Goal: Information Seeking & Learning: Find contact information

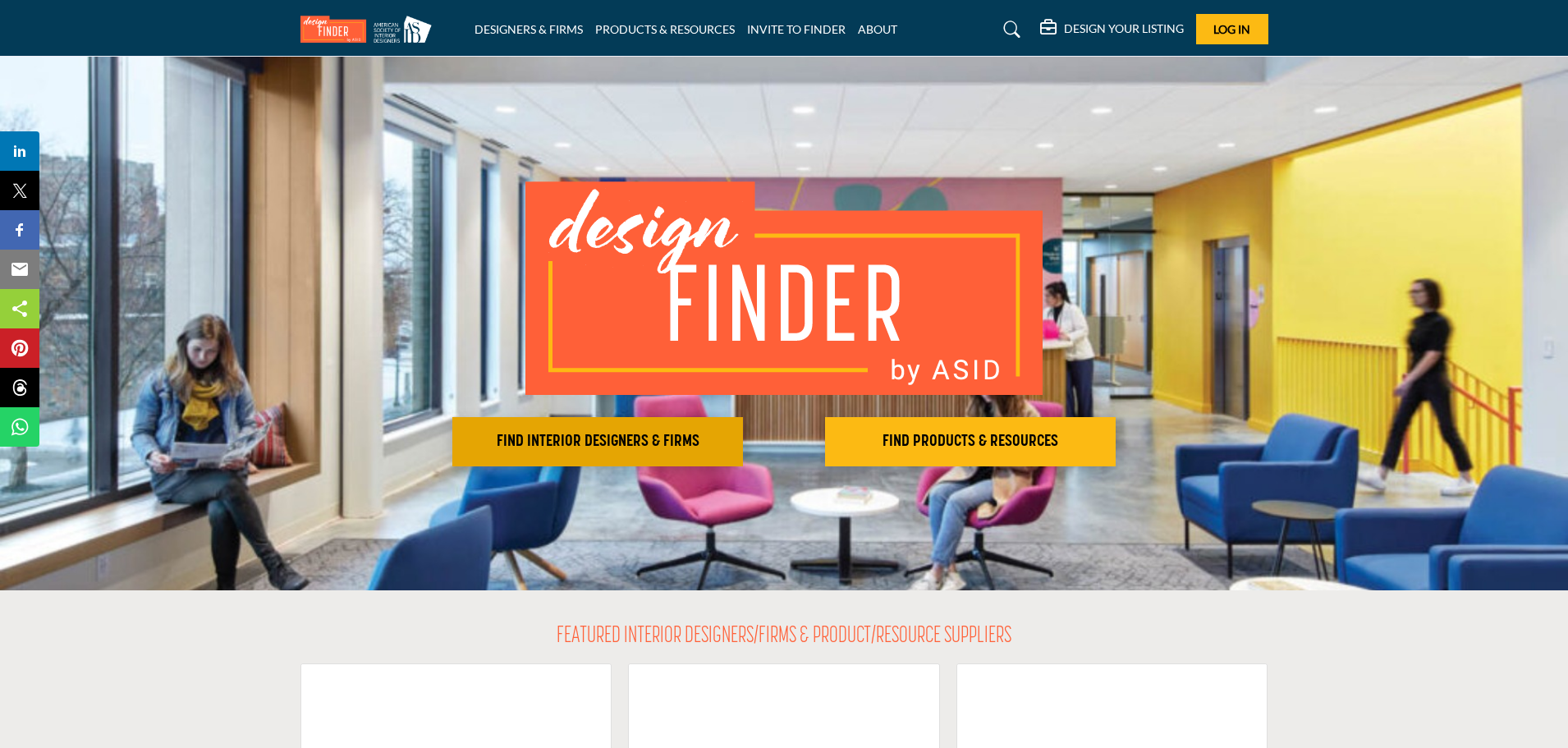
click at [594, 436] on h2 "FIND INTERIOR DESIGNERS & FIRMS" at bounding box center [598, 442] width 281 height 20
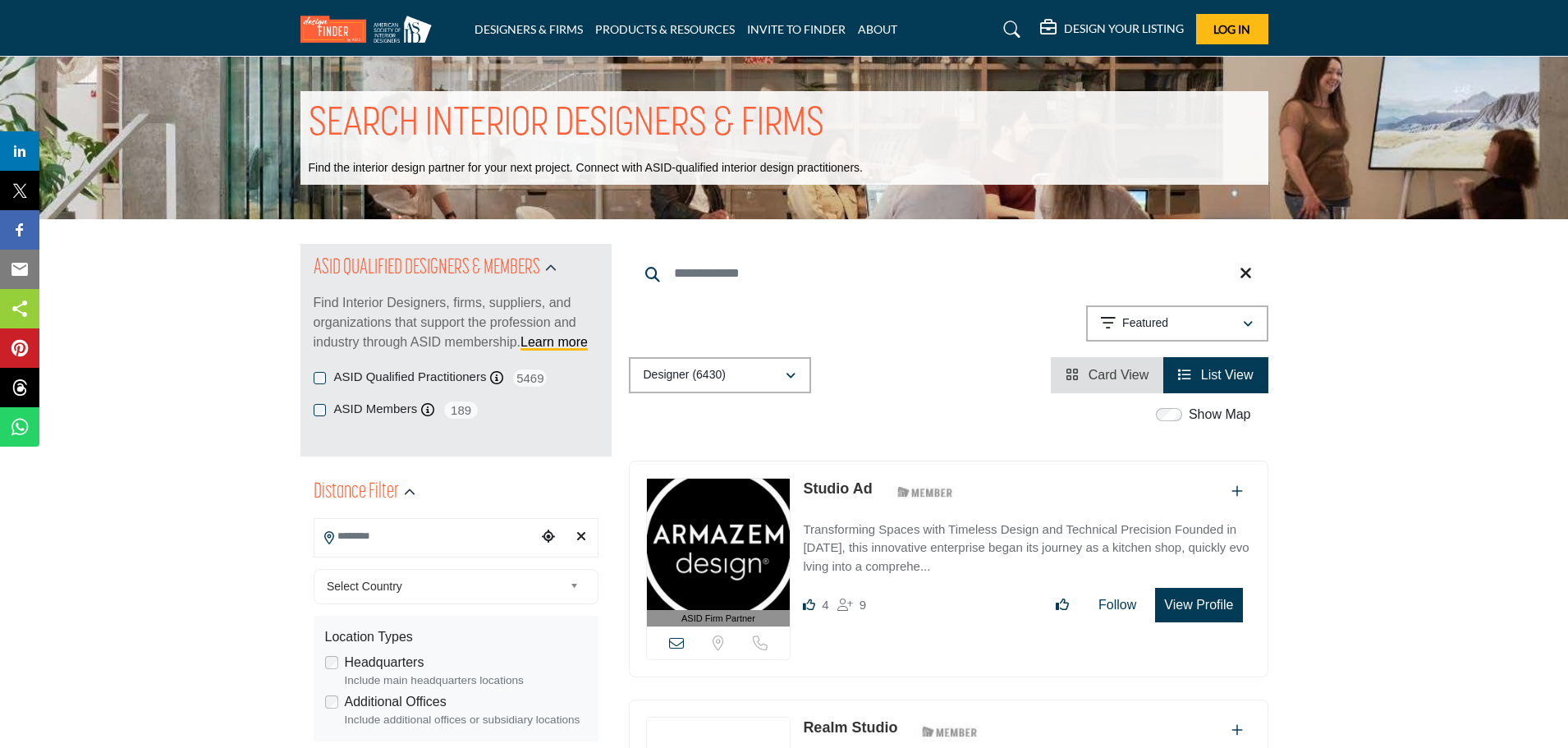
click at [386, 534] on input "Search Location" at bounding box center [425, 537] width 222 height 32
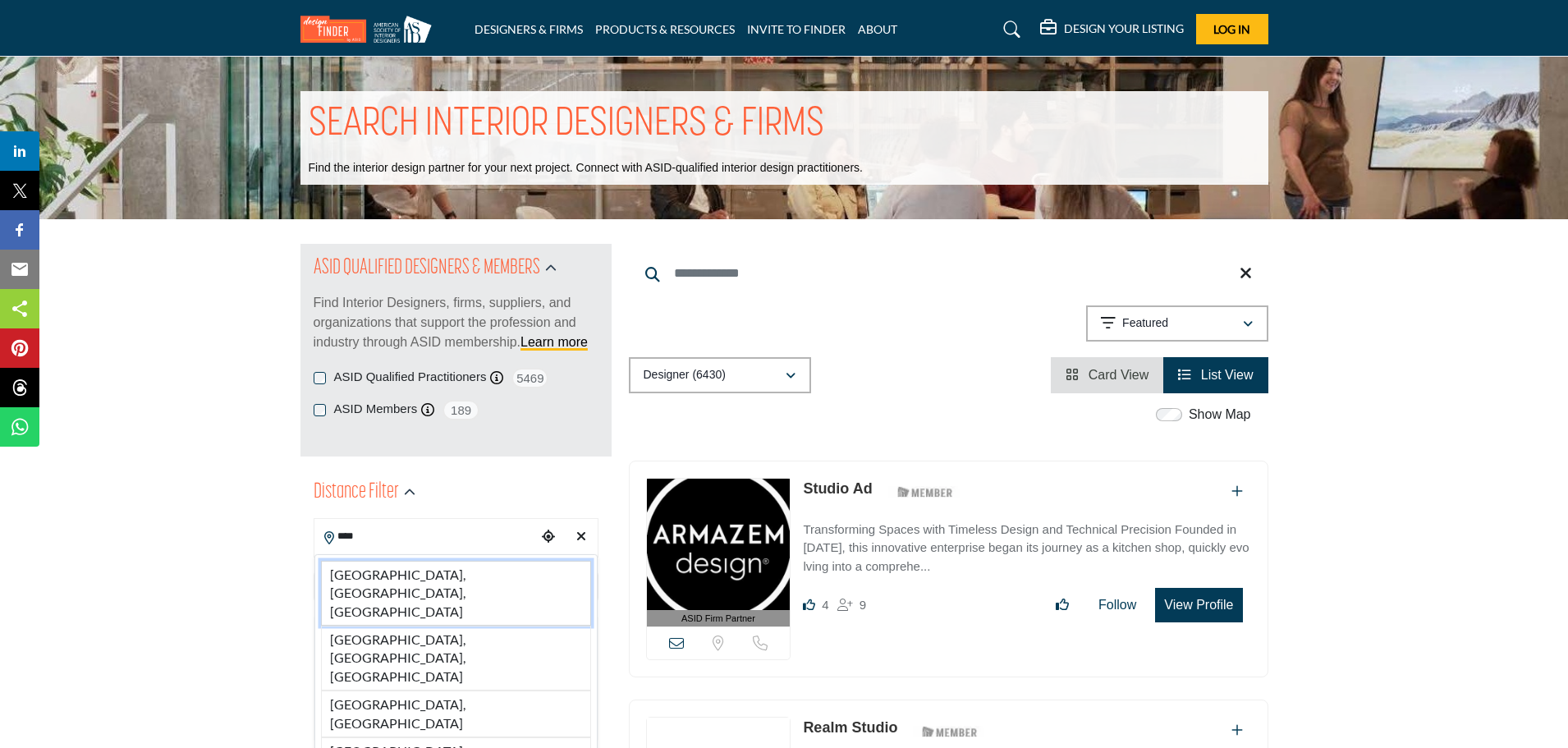
click at [409, 575] on li "Lodi, CA, USA" at bounding box center [456, 594] width 270 height 65
type input "**********"
type input "***"
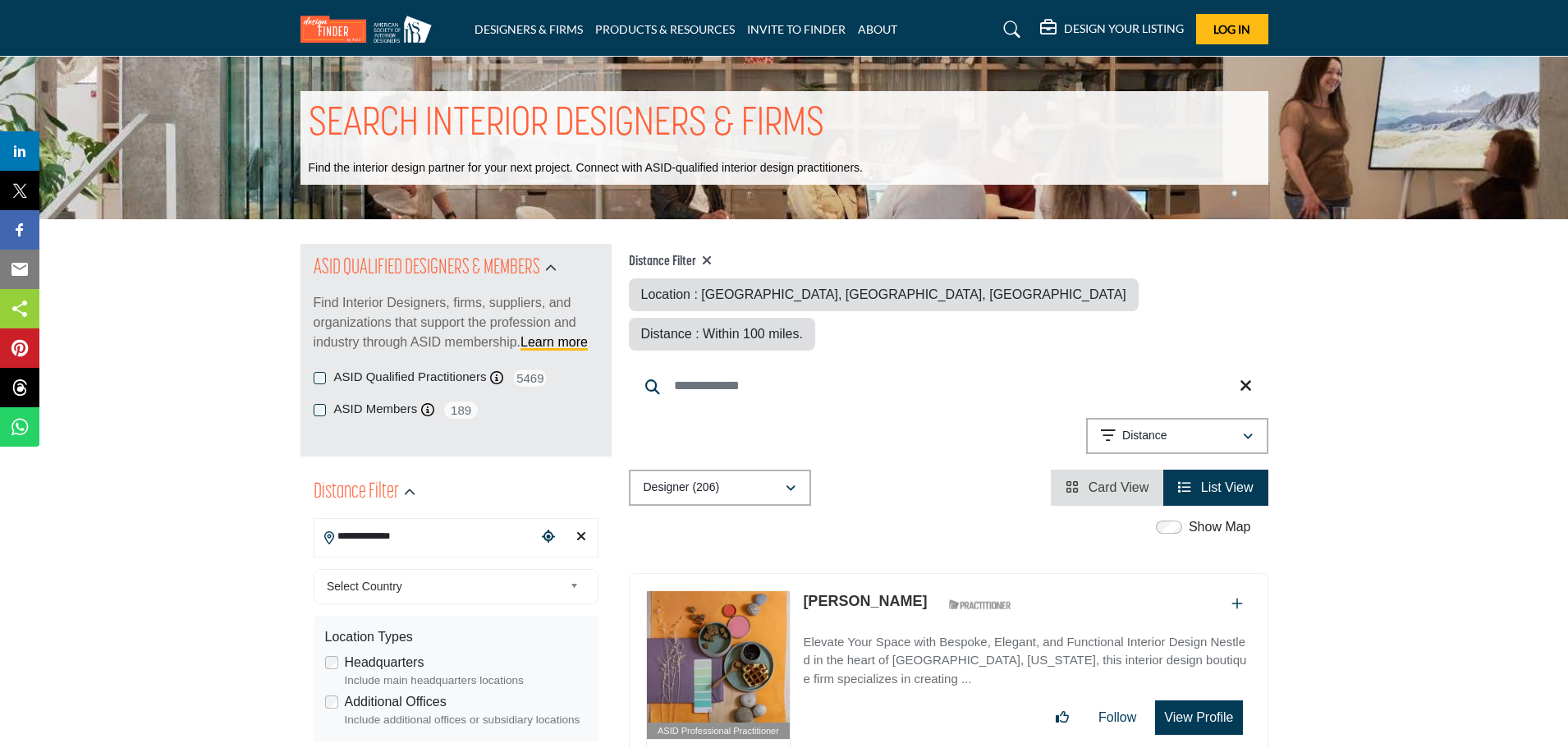
click at [575, 586] on b at bounding box center [577, 586] width 14 height 21
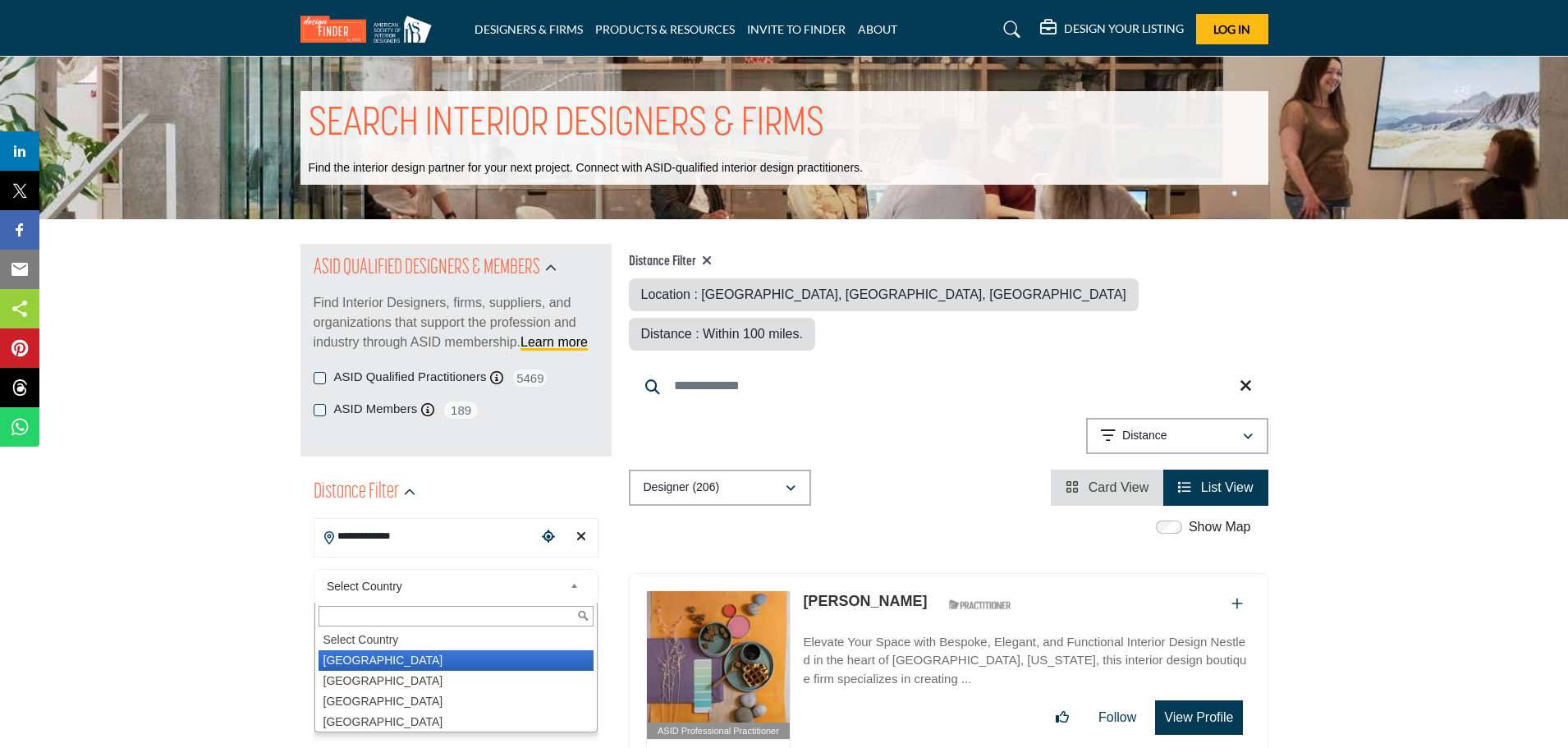
drag, startPoint x: 409, startPoint y: 658, endPoint x: 536, endPoint y: 647, distance: 127.5
click at [410, 658] on li "[GEOGRAPHIC_DATA]" at bounding box center [456, 661] width 275 height 21
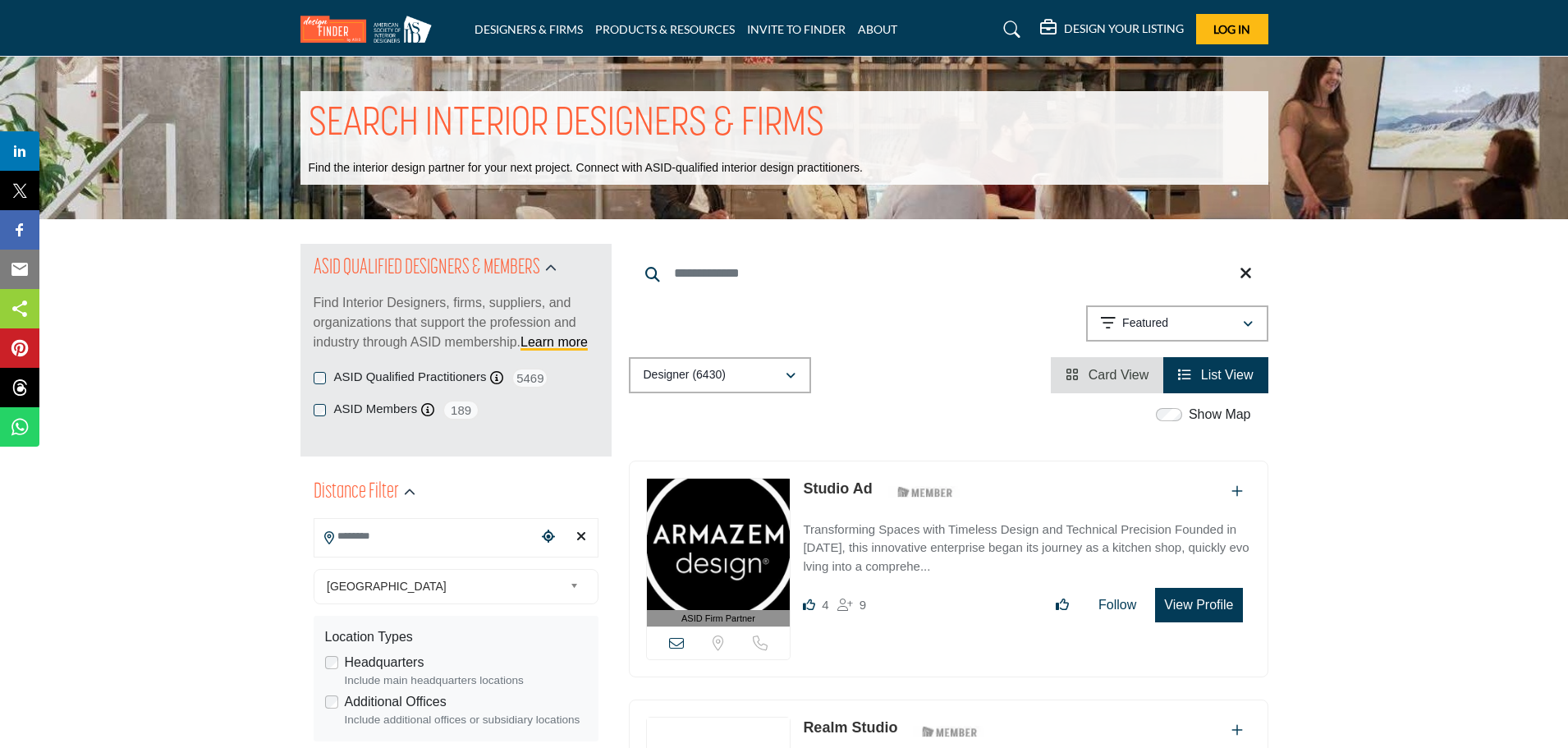
click at [546, 537] on icon "Choose your current location" at bounding box center [548, 536] width 13 height 13
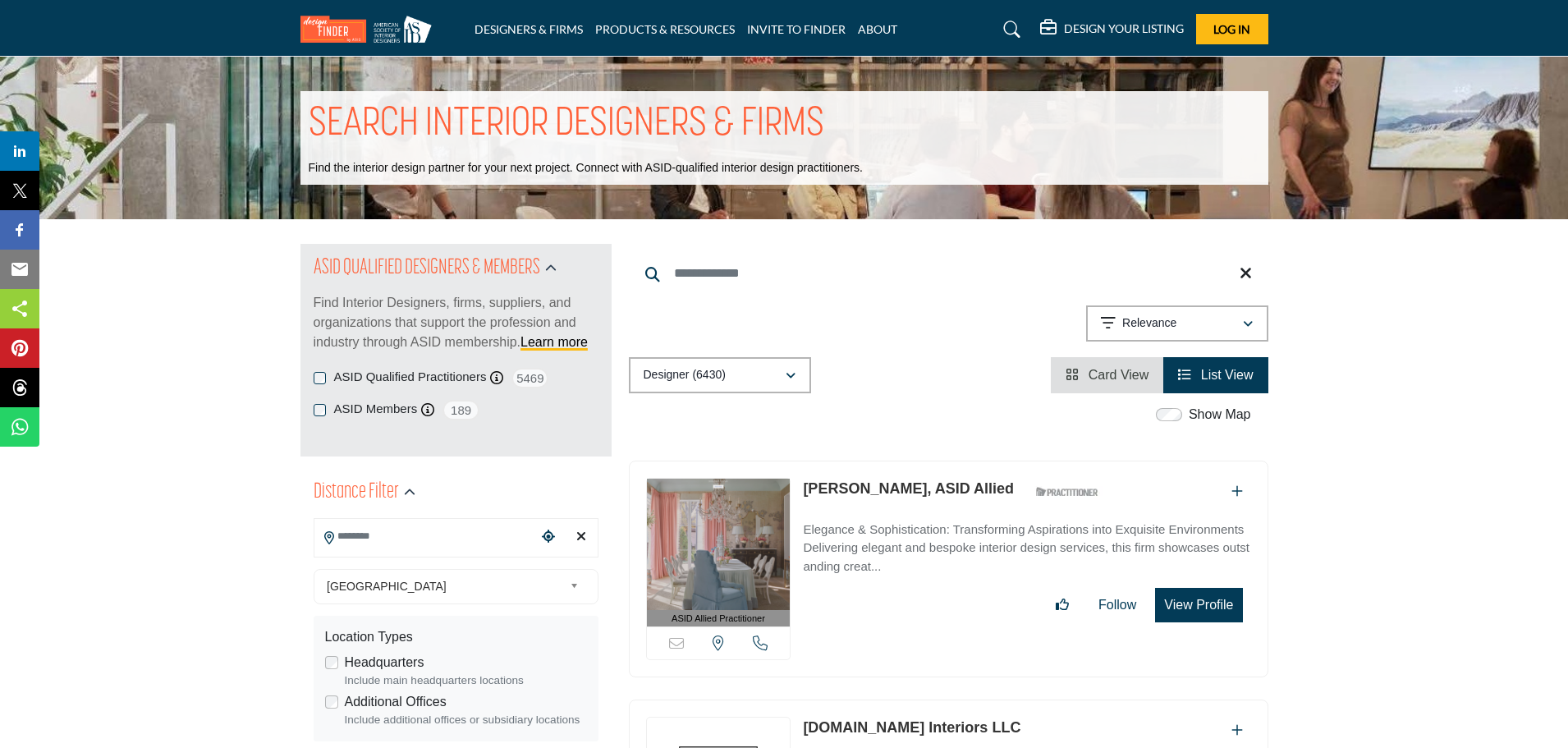
click at [422, 541] on input "Search Location" at bounding box center [425, 537] width 222 height 32
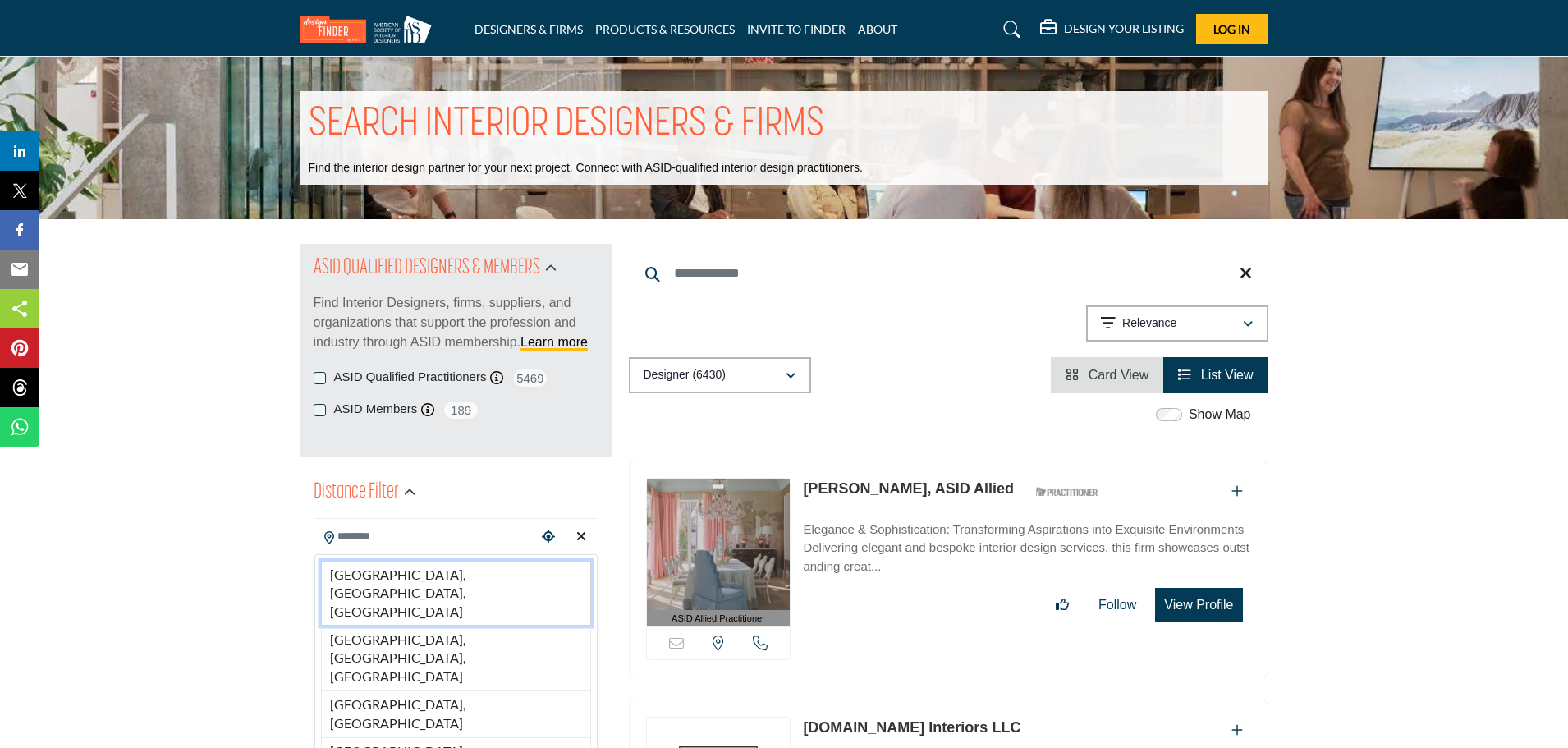
click at [413, 574] on li "Lodi, CA, USA" at bounding box center [456, 594] width 270 height 65
type input "**********"
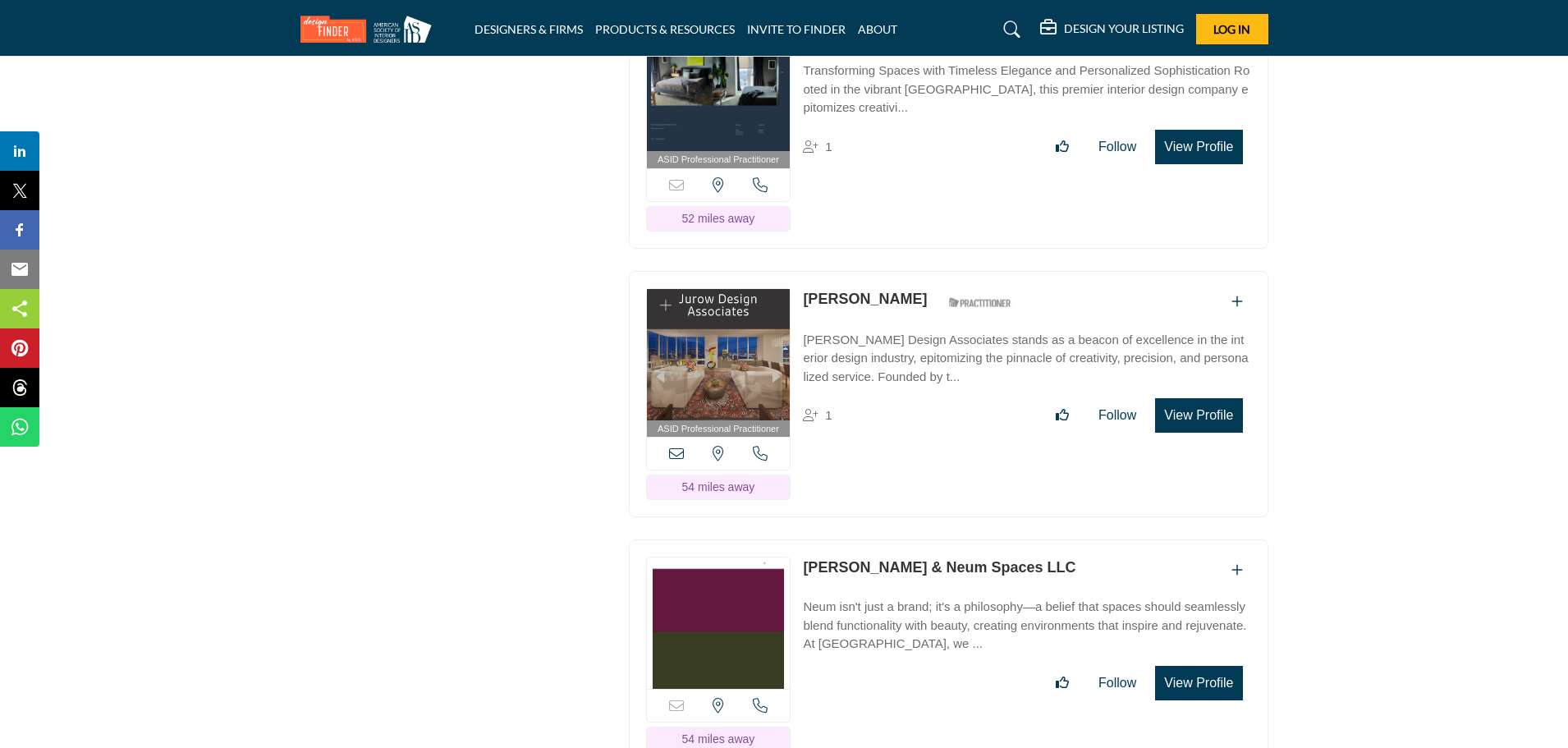
scroll to position [14287, 0]
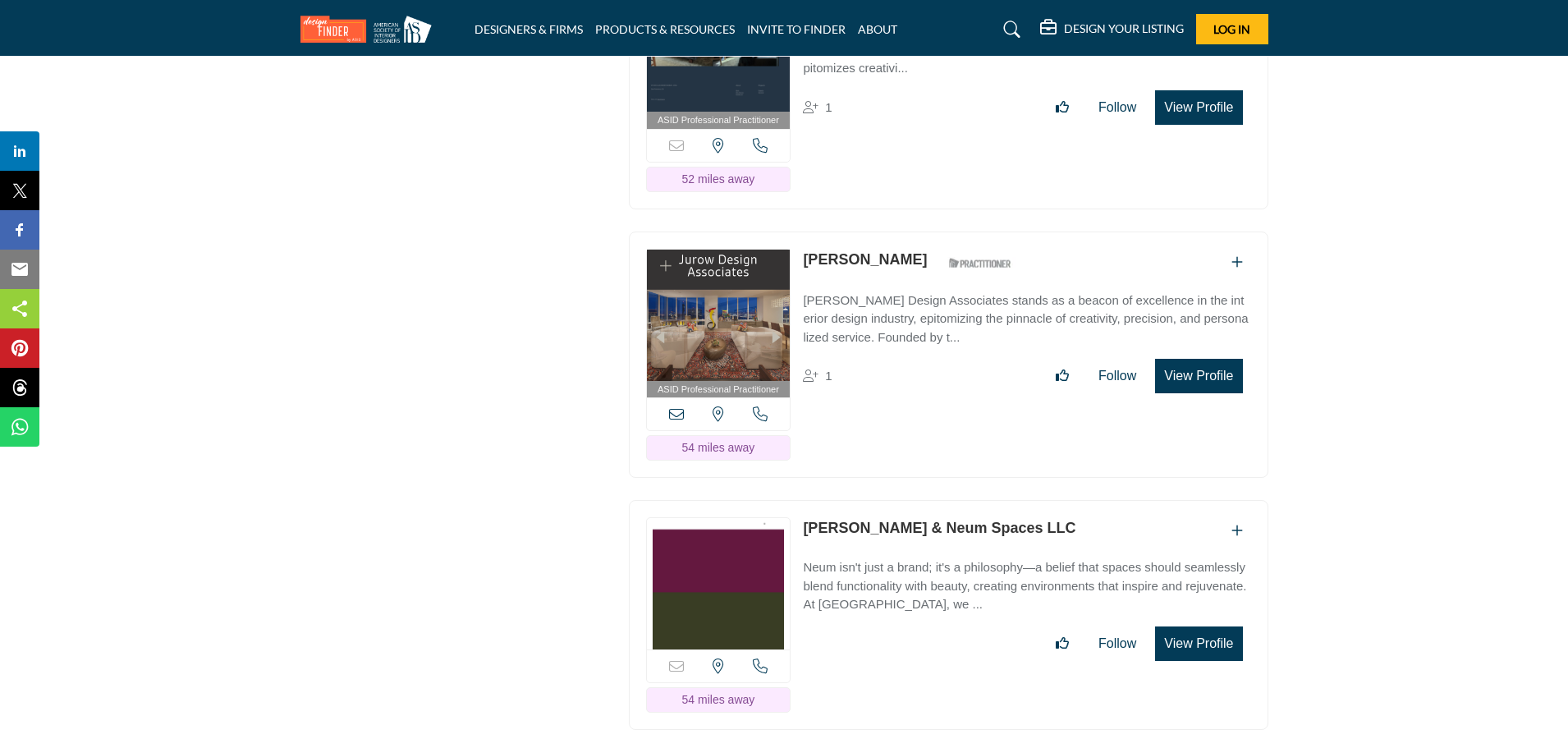
drag, startPoint x: 802, startPoint y: 178, endPoint x: 902, endPoint y: 175, distance: 100.0
click at [902, 232] on div "ASID Professional Practitioner ASID Professional Practitioners have successfull…" at bounding box center [949, 355] width 640 height 247
copy link "Darlene Jurow"
drag, startPoint x: 800, startPoint y: 442, endPoint x: 1047, endPoint y: 441, distance: 247.0
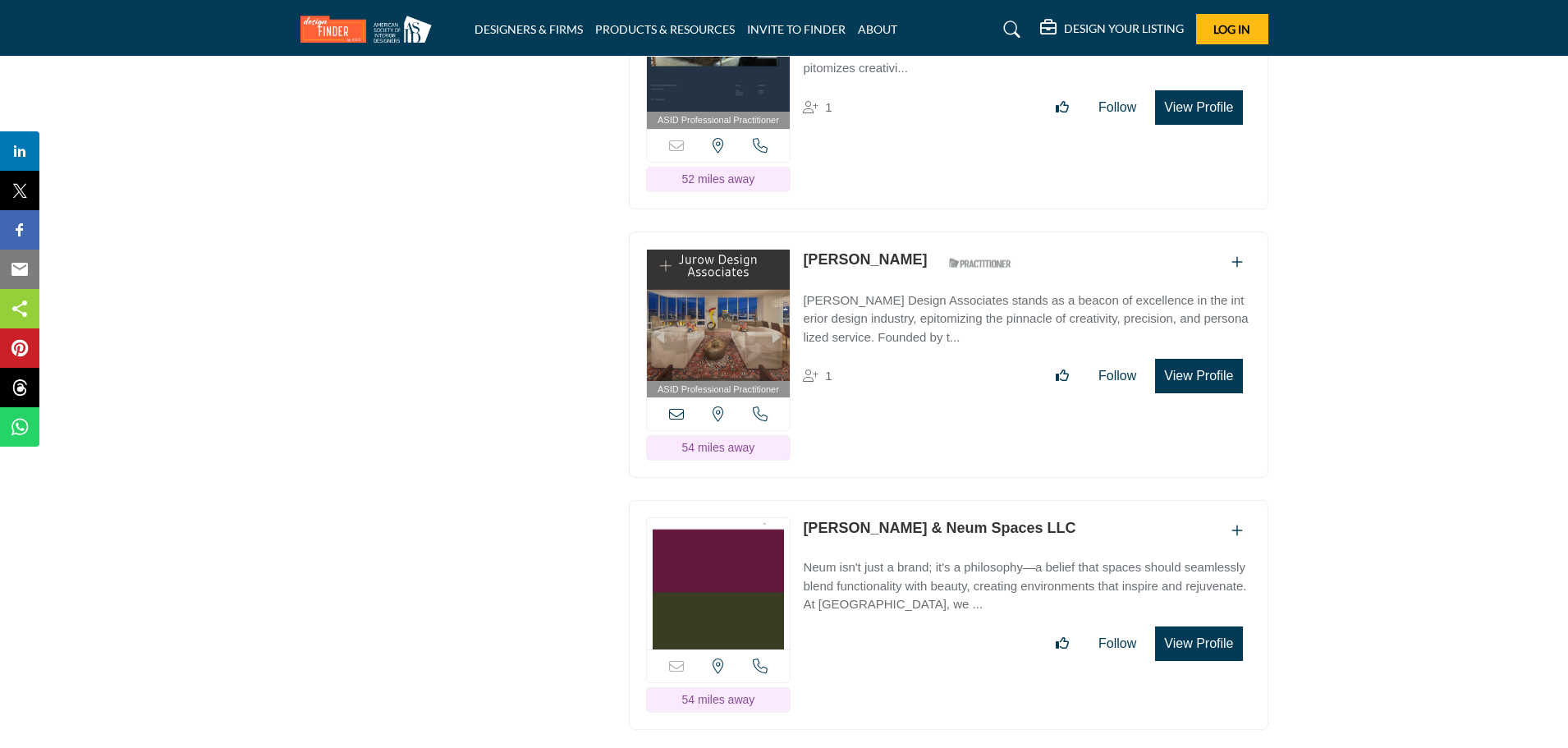
click at [1047, 500] on div "Sorry, but this listing is on a subscription plan which does not allow users to…" at bounding box center [949, 615] width 640 height 230
copy link "Neha Saxena & Neum Spaces LLC"
click at [832, 517] on div "Neha Saxena & Neum Spaces LLC" at bounding box center [1027, 531] width 448 height 27
click at [795, 500] on div "Sorry, but this listing is on a subscription plan which does not allow users to…" at bounding box center [949, 615] width 640 height 230
click at [803, 520] on link "Neha Saxena & Neum Spaces LLC" at bounding box center [940, 528] width 273 height 16
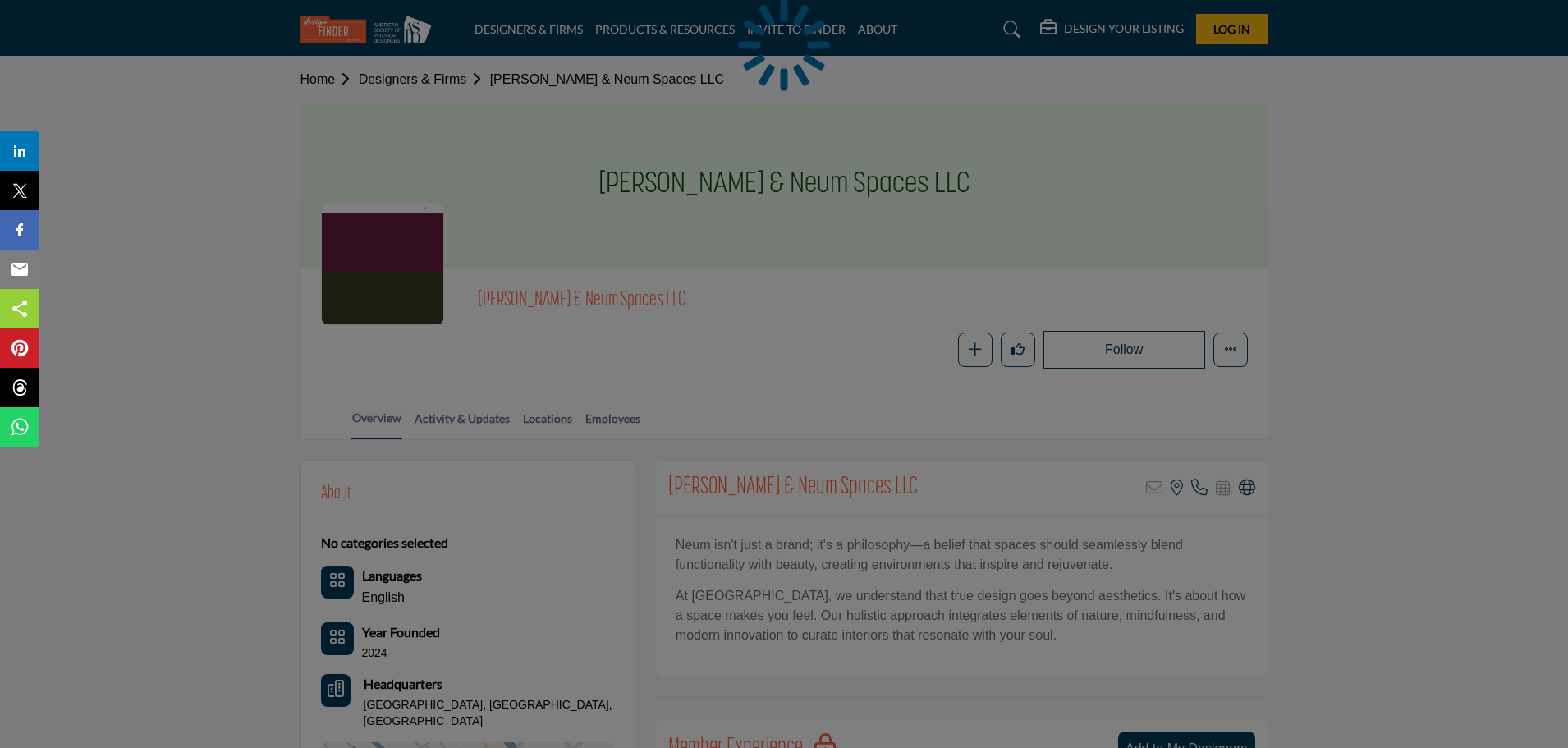
drag, startPoint x: 655, startPoint y: 186, endPoint x: 670, endPoint y: 188, distance: 15.1
click at [670, 188] on div at bounding box center [784, 374] width 1568 height 748
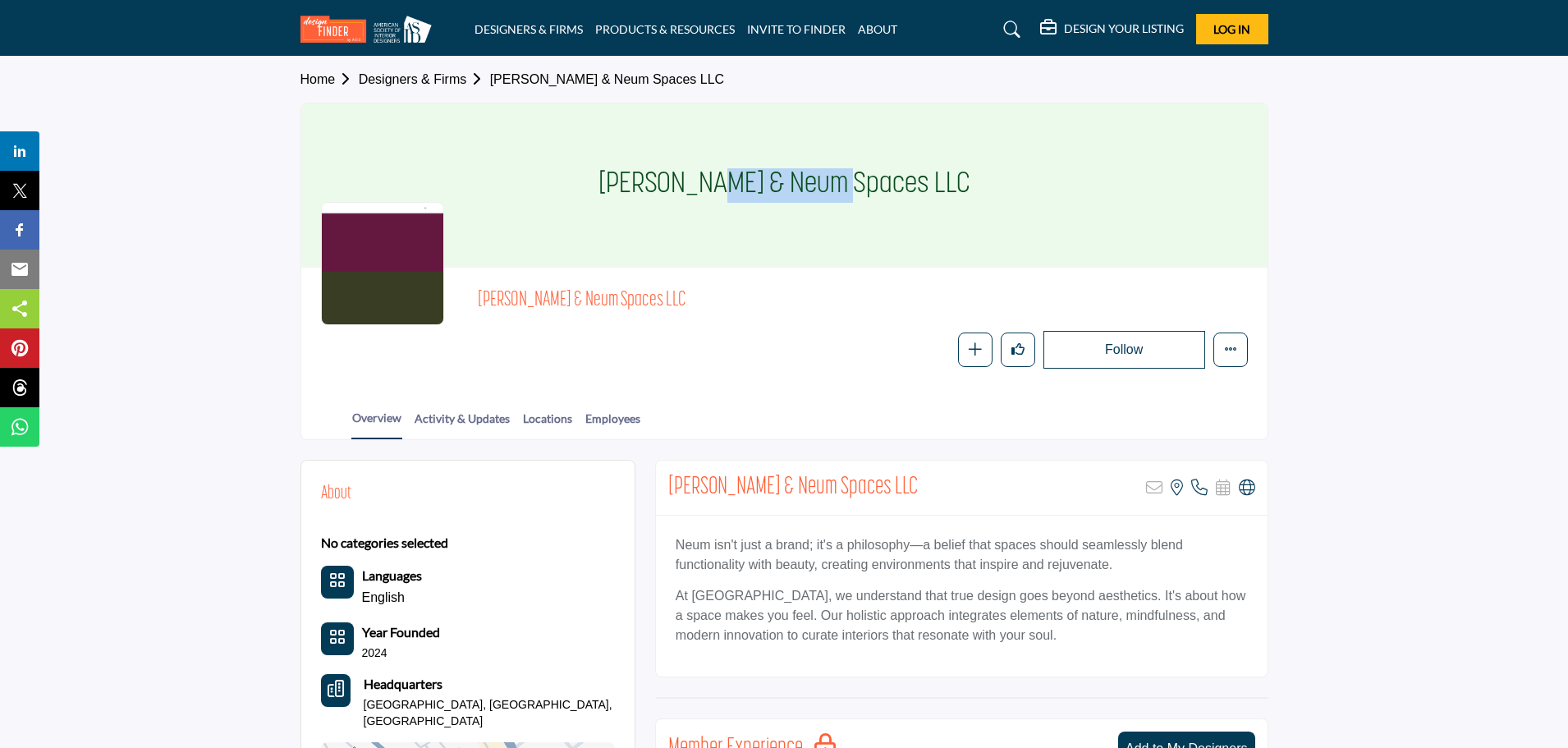
drag, startPoint x: 618, startPoint y: 176, endPoint x: 747, endPoint y: 183, distance: 129.2
click at [747, 183] on h1 "[PERSON_NAME] & Neum Spaces LLC" at bounding box center [784, 185] width 372 height 164
copy h1 "Neha Saxena"
drag, startPoint x: 880, startPoint y: 189, endPoint x: 615, endPoint y: 188, distance: 265.0
click at [615, 188] on div "Neha Saxena & Neum Spaces LLC" at bounding box center [784, 185] width 967 height 164
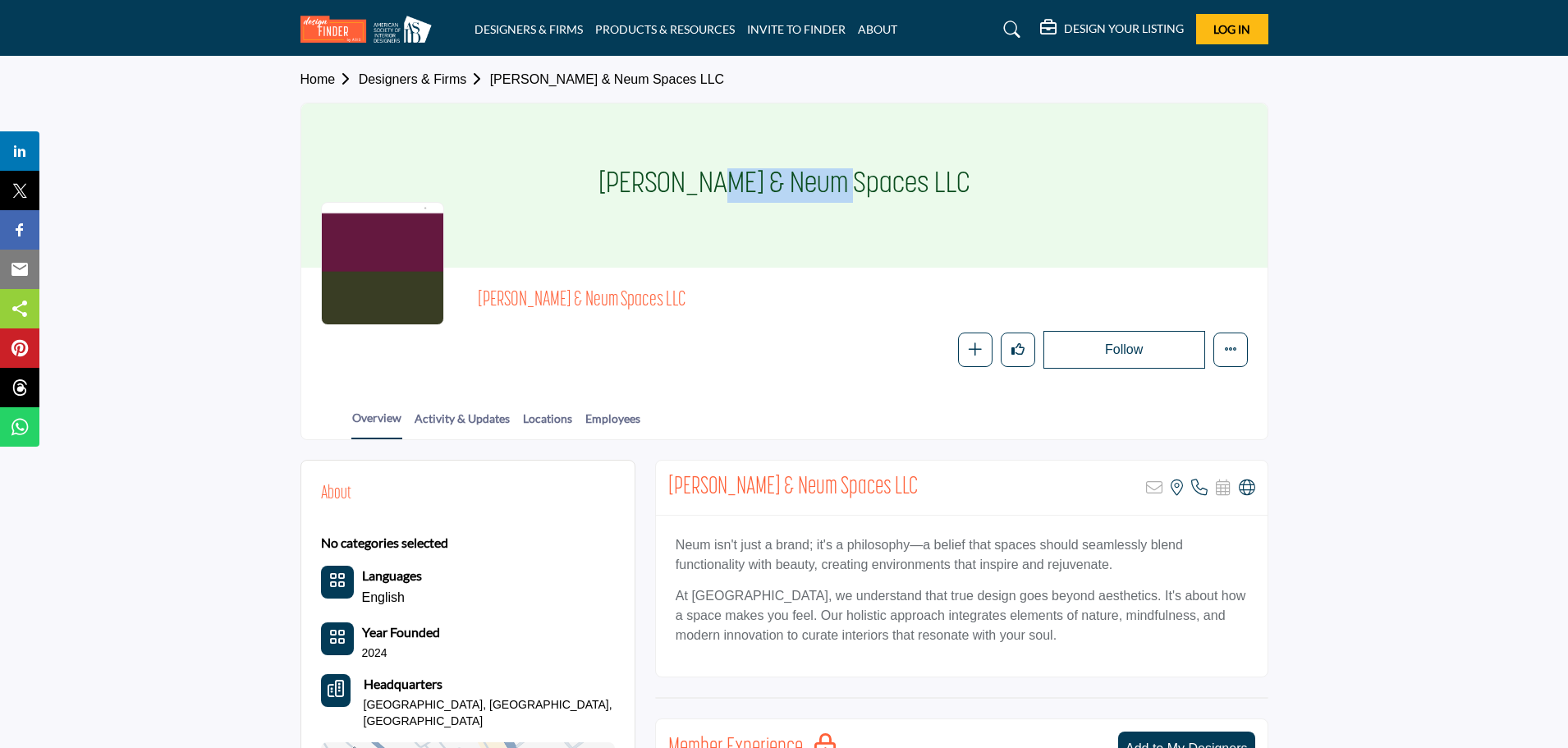
copy h1 "Neha Saxena & Neum Spaces LLC"
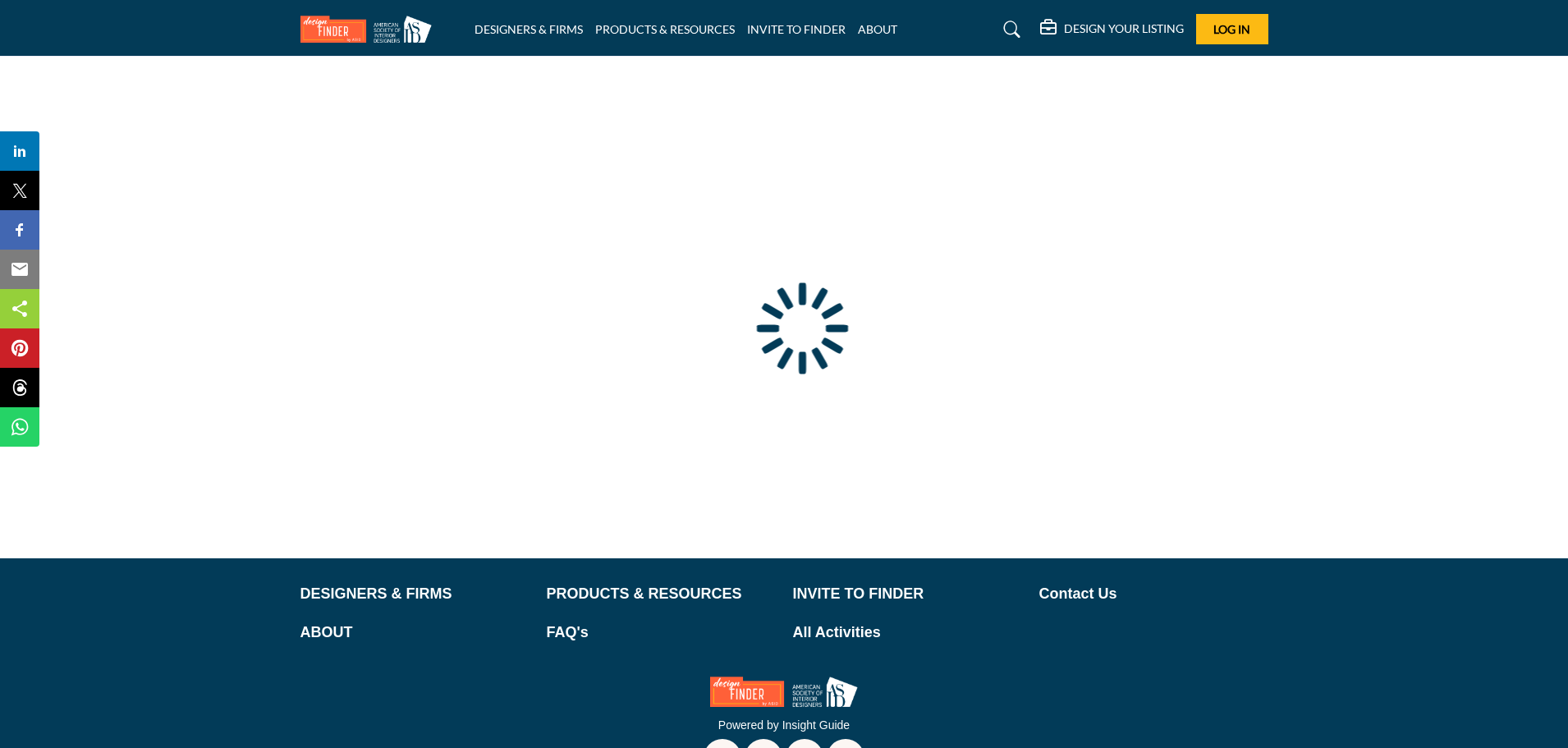
type input "**********"
